Goal: Task Accomplishment & Management: Manage account settings

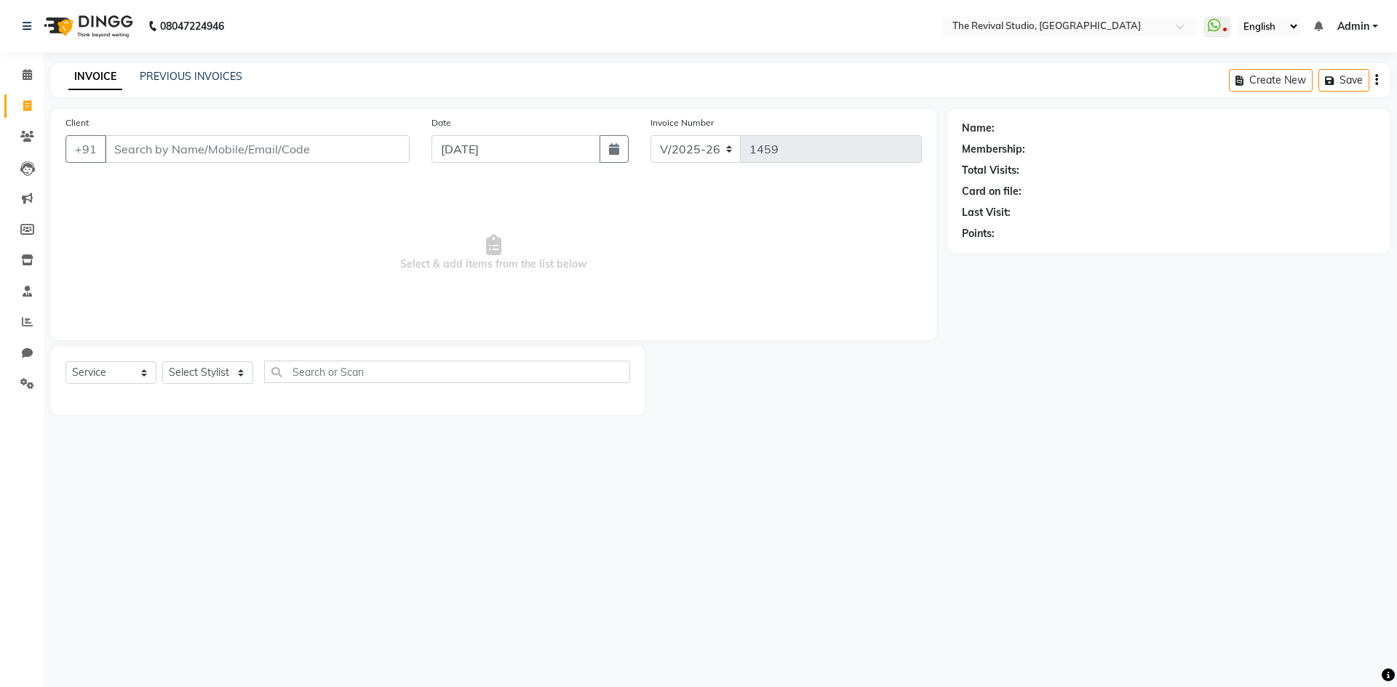
select select "7991"
select select "service"
click at [20, 386] on span at bounding box center [27, 384] width 25 height 17
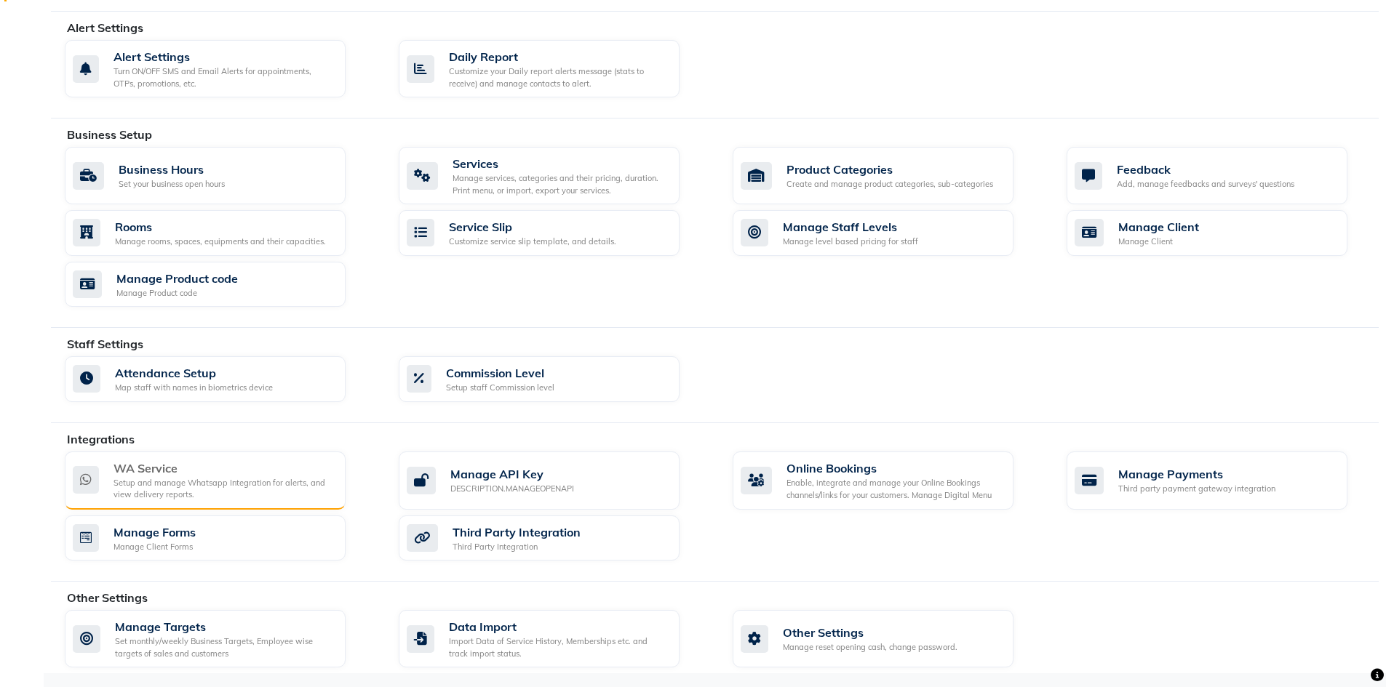
scroll to position [396, 0]
click at [138, 471] on div "WA Service" at bounding box center [223, 468] width 220 height 17
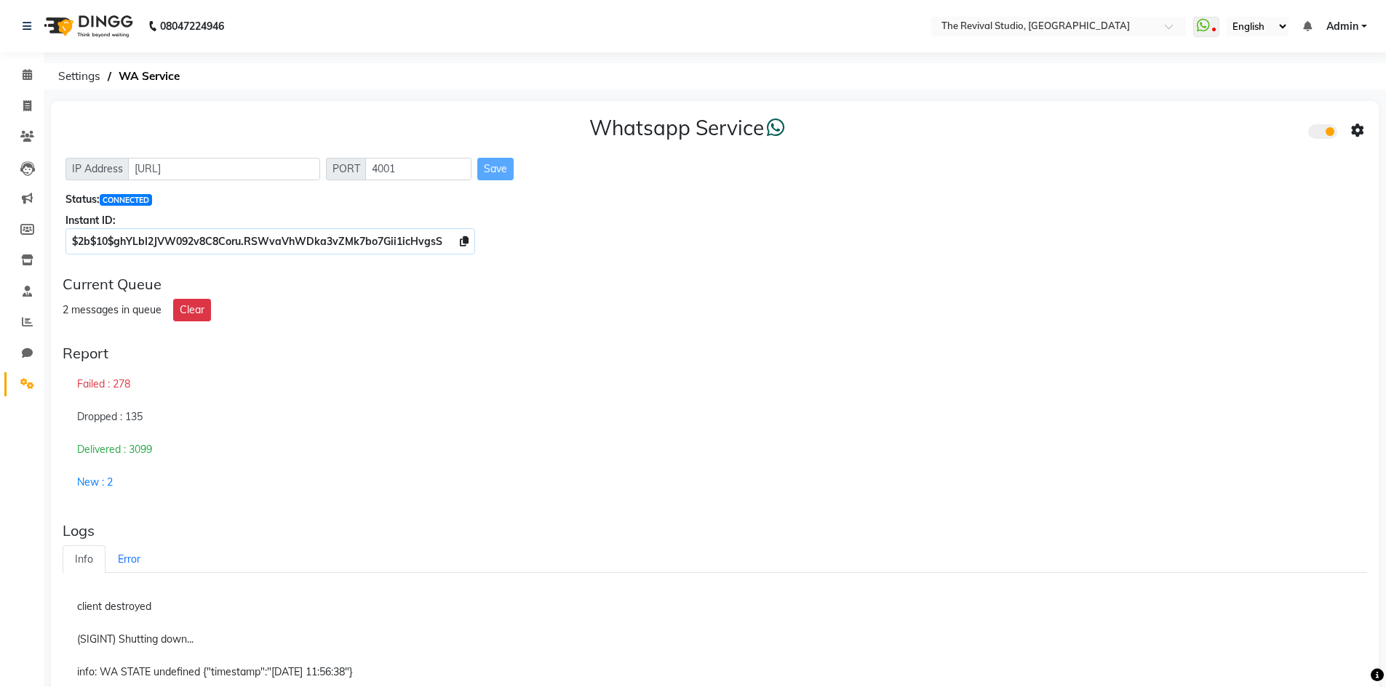
click at [1126, 442] on div "Delivered : 3099" at bounding box center [715, 450] width 1304 height 33
click at [460, 244] on icon at bounding box center [464, 241] width 9 height 10
click at [1357, 130] on icon at bounding box center [1357, 130] width 13 height 13
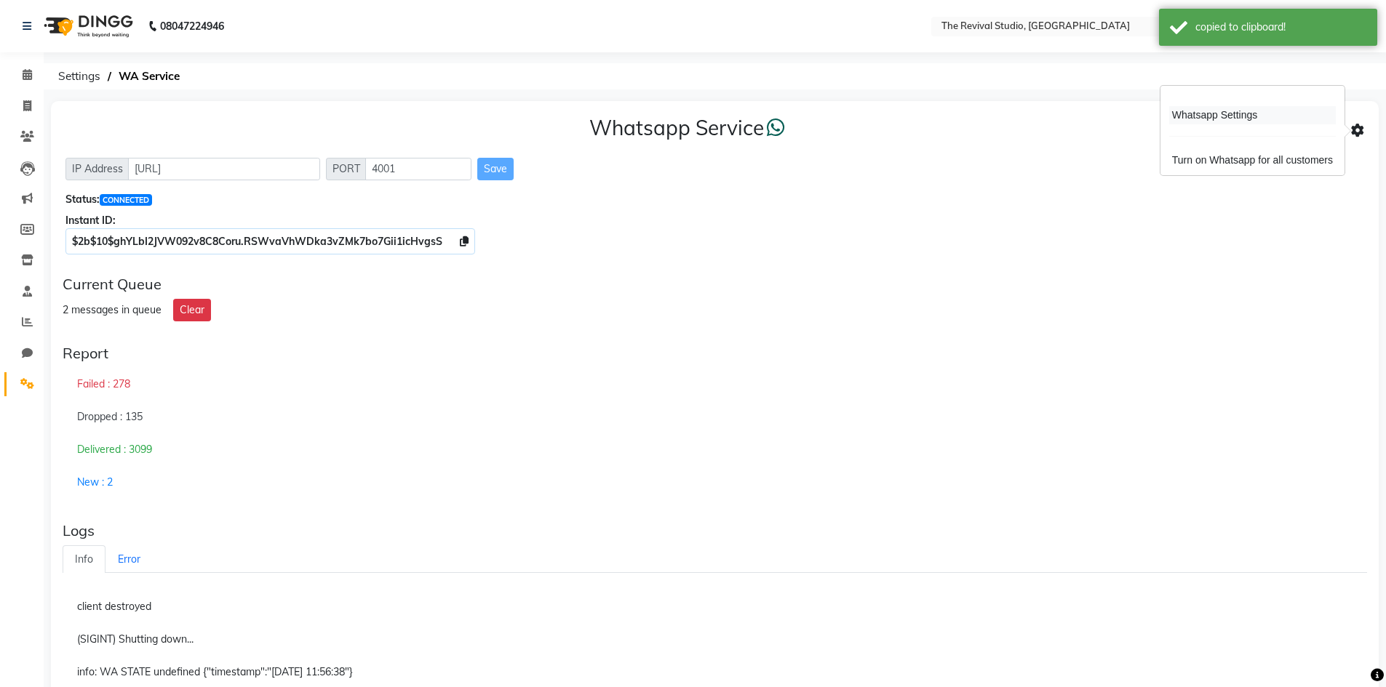
click at [1196, 111] on div "Whatsapp Settings" at bounding box center [1252, 115] width 167 height 18
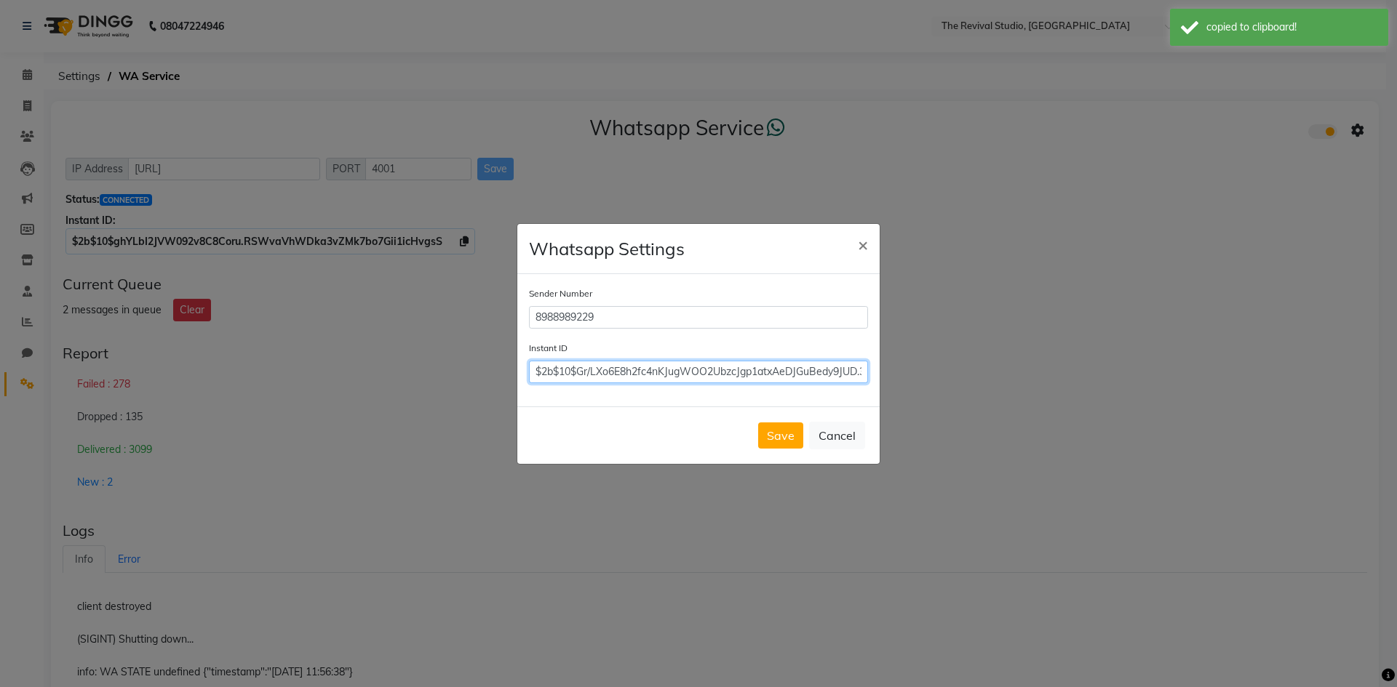
click at [657, 381] on input "$2b$10$Gr/LXo6E8h2fc4nKJugWOO2UbzcJgp1atxAeDJGuBedy9JUD.3VvW" at bounding box center [698, 372] width 339 height 23
paste input "$2b$10$ghYLbI2JVW092v8C8Coru.RSWvaVhWDka3vZMk7bo7Gii1icHvgsS"
type input "$2b$10$ghYLbI2JVW092v8C8Coru.RSWvaVhWDka3vZMk7bo7Gii1icHvgsS"
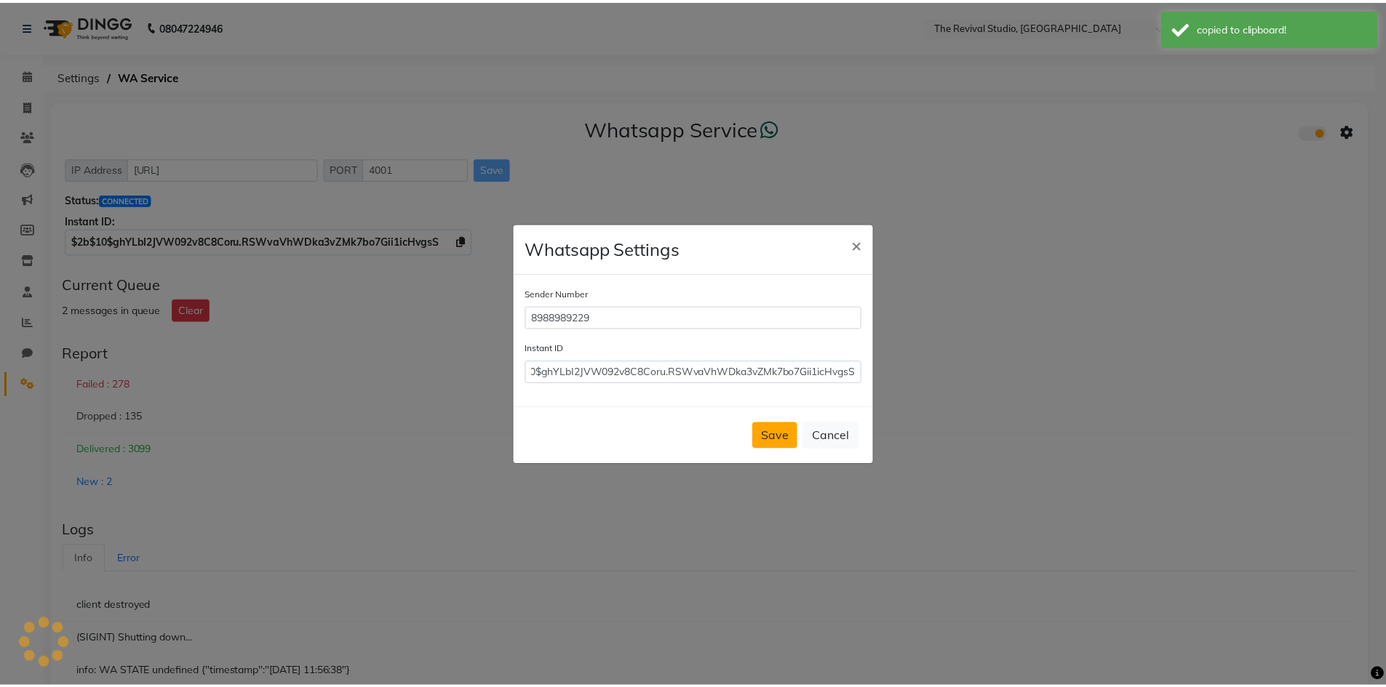
scroll to position [0, 0]
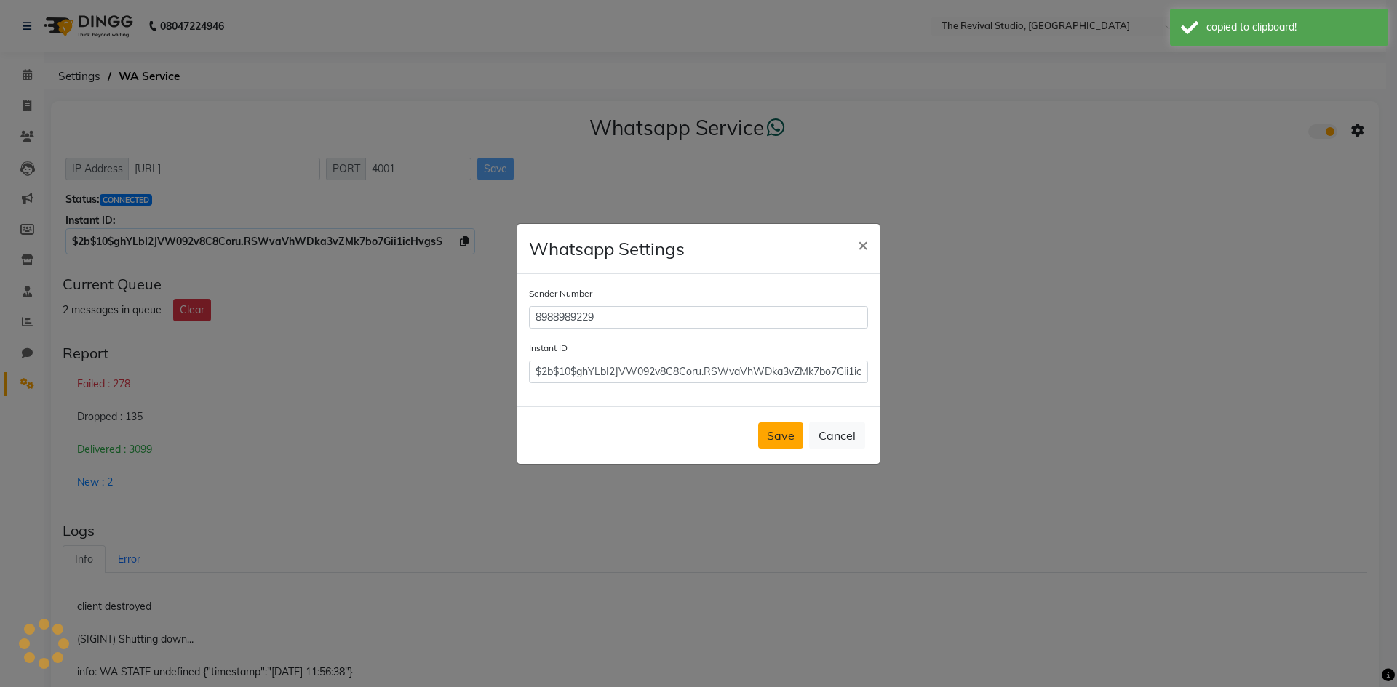
click at [768, 444] on button "Save" at bounding box center [780, 436] width 45 height 26
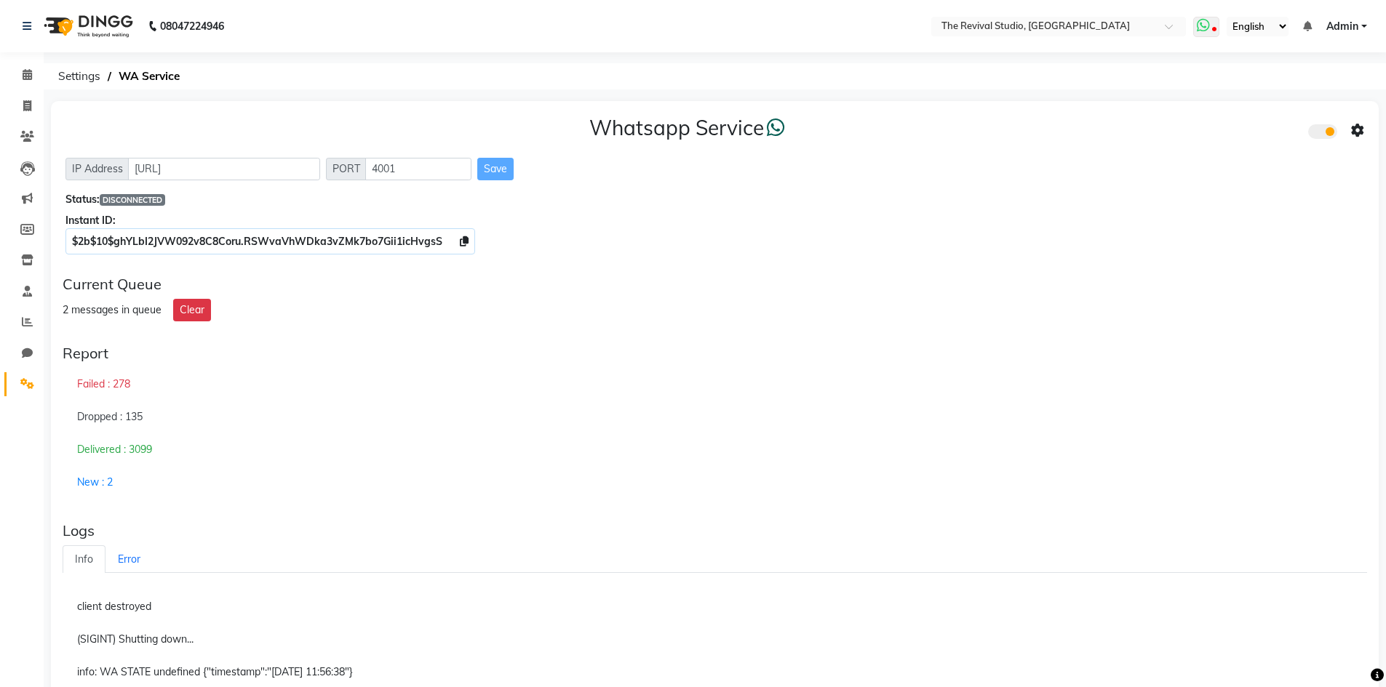
click at [1201, 25] on icon at bounding box center [1202, 25] width 13 height 15
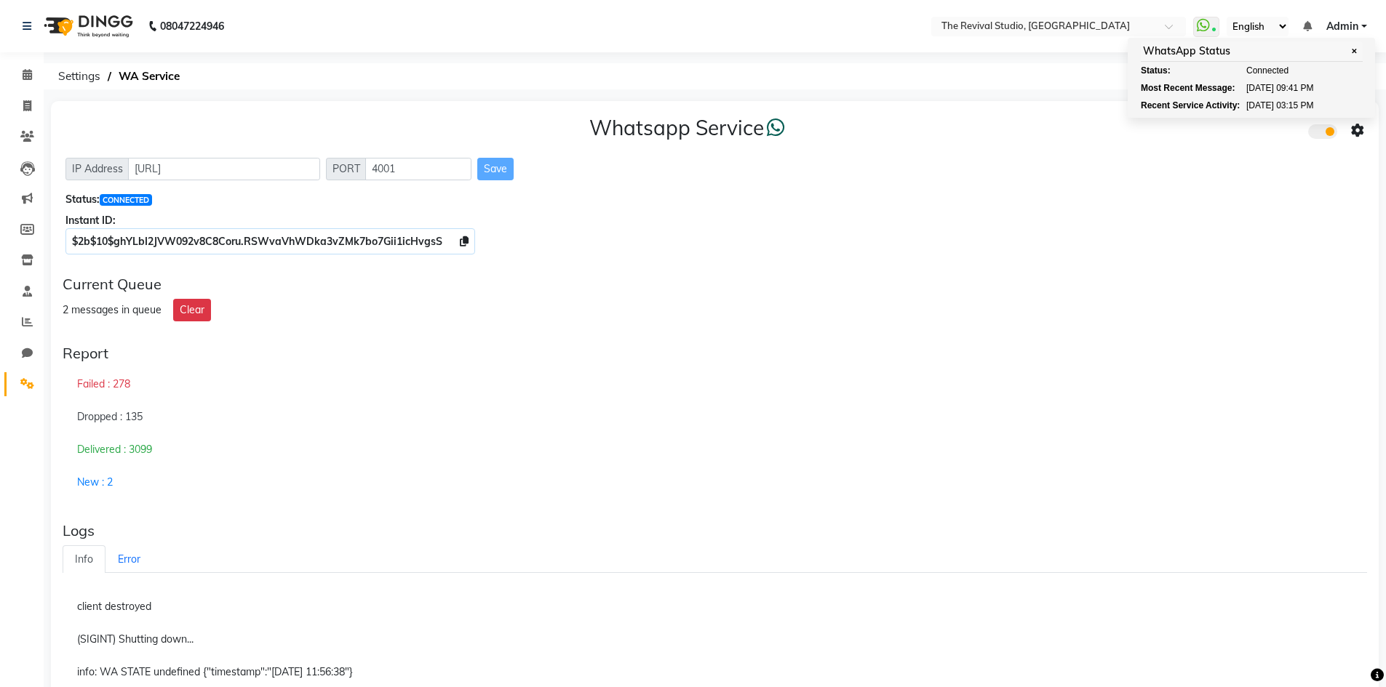
click at [656, 440] on div "Delivered : 3099" at bounding box center [715, 450] width 1304 height 33
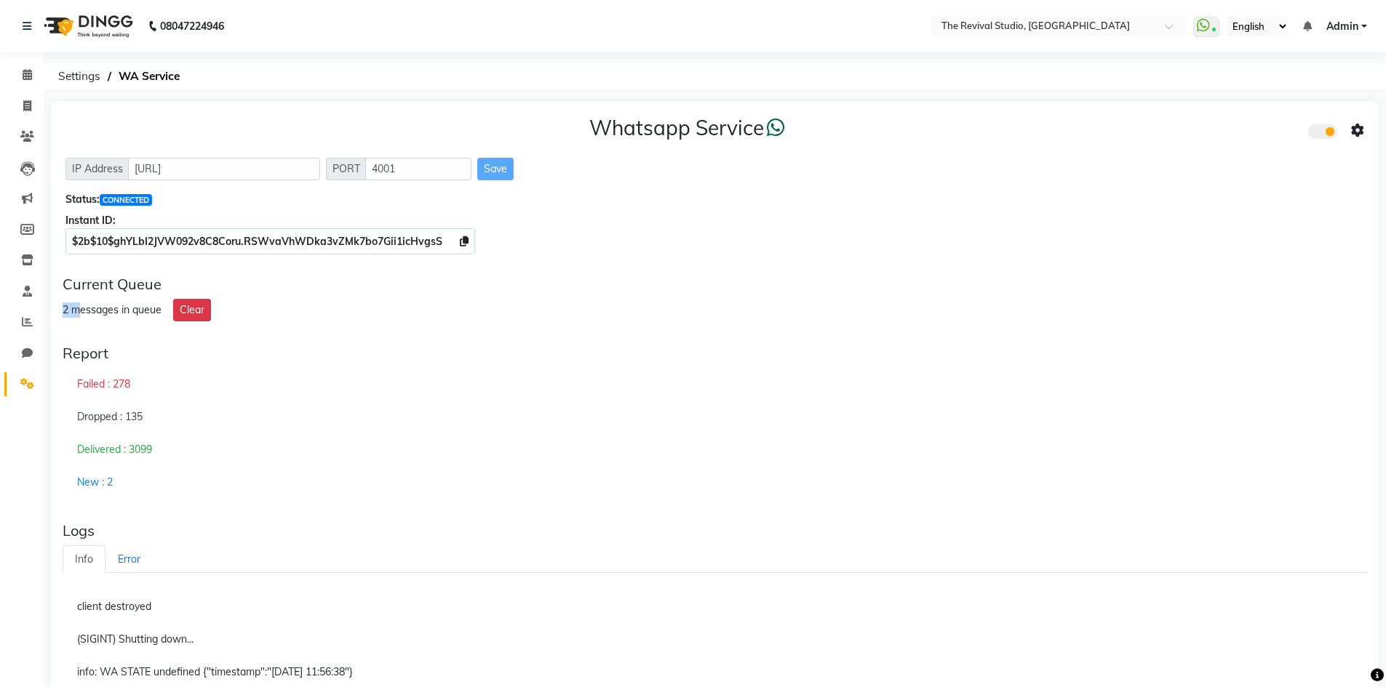
drag, startPoint x: 62, startPoint y: 303, endPoint x: 85, endPoint y: 307, distance: 23.6
click at [85, 307] on div "Current Queue 2 messages in queue Clear" at bounding box center [715, 298] width 1316 height 57
click at [23, 78] on icon at bounding box center [27, 74] width 9 height 11
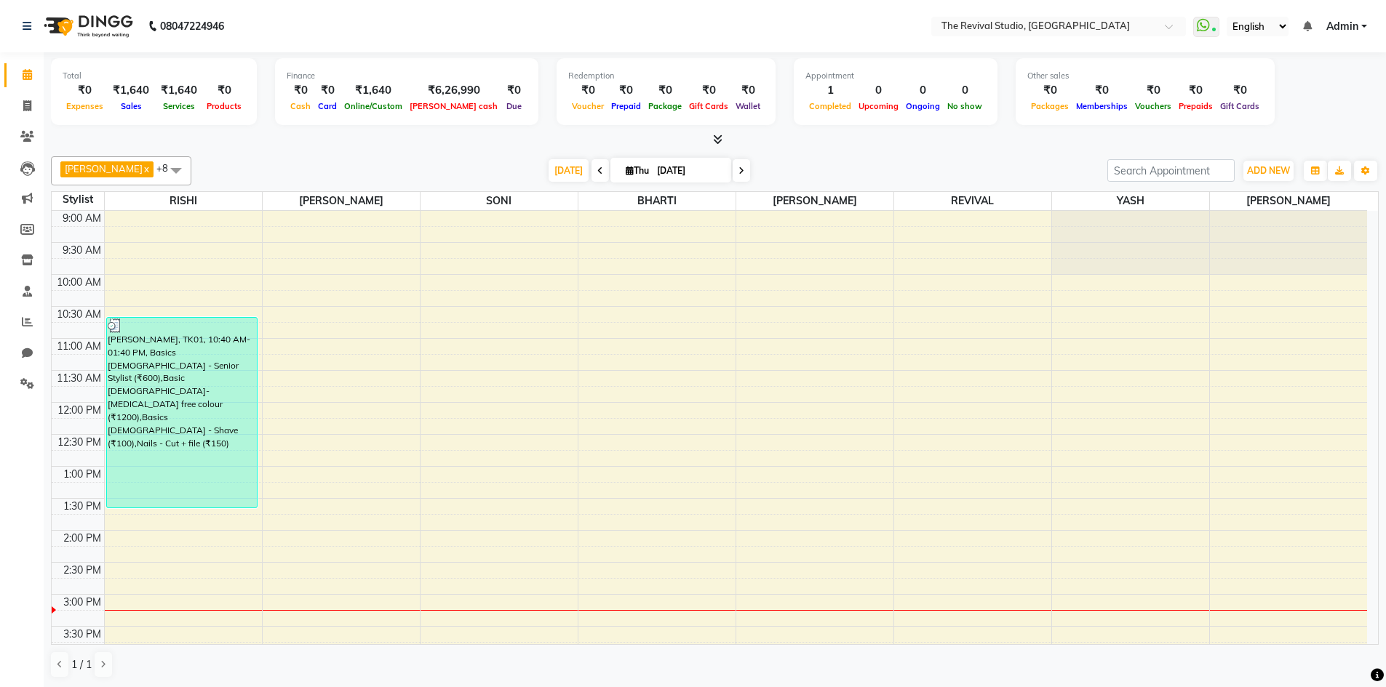
scroll to position [370, 0]
